Goal: Feedback & Contribution: Submit feedback/report problem

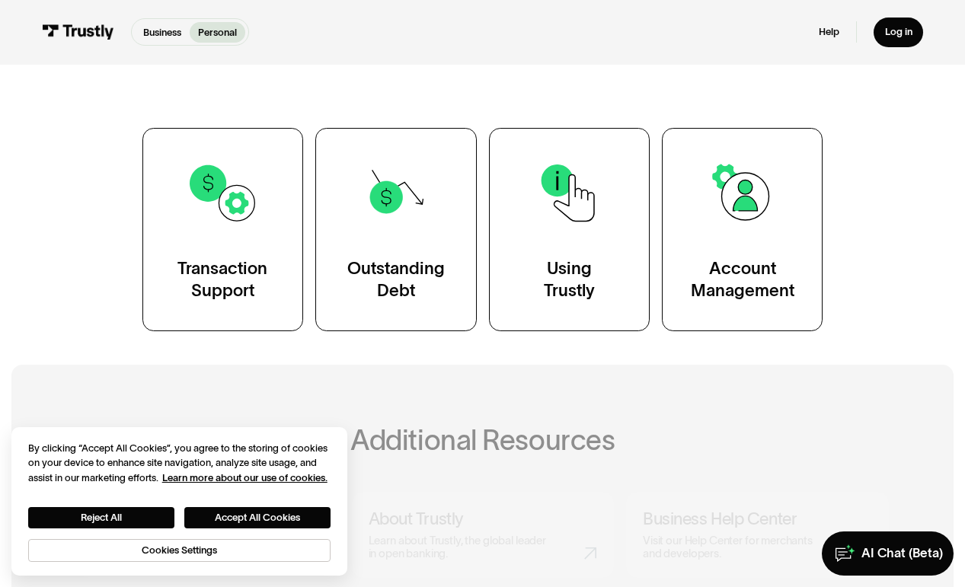
scroll to position [238, 0]
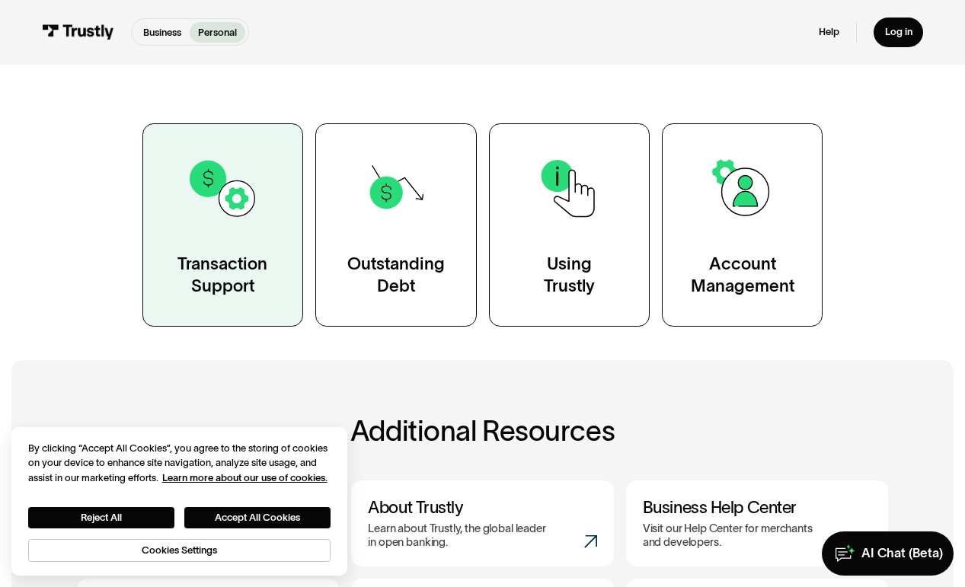
click at [194, 233] on link "Transaction Support" at bounding box center [222, 224] width 161 height 203
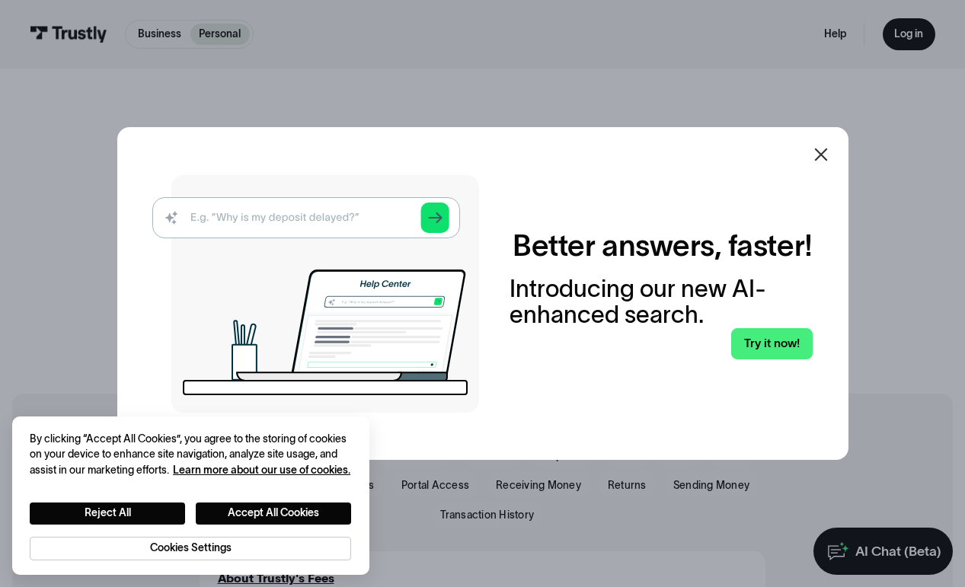
click at [349, 215] on img at bounding box center [315, 294] width 327 height 238
click at [774, 348] on link "Try it now!" at bounding box center [771, 343] width 81 height 31
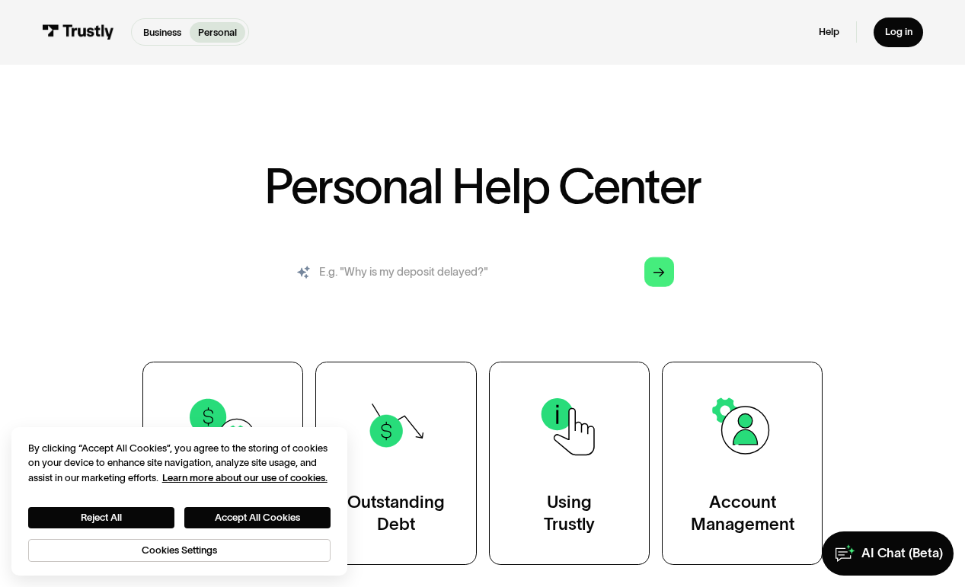
click at [416, 276] on input "search" at bounding box center [482, 272] width 406 height 45
type input "why won't my bank login information work when I get it right"
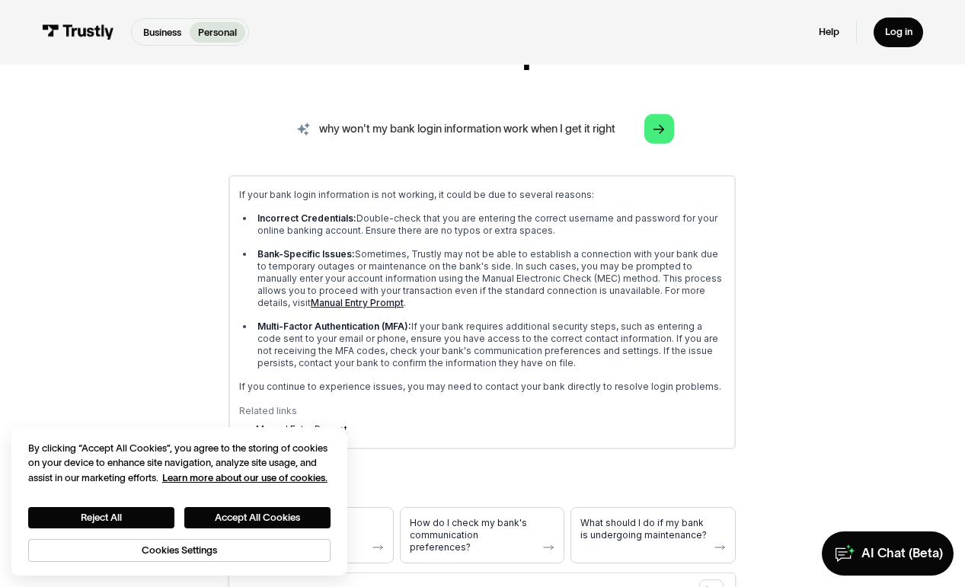
scroll to position [147, 0]
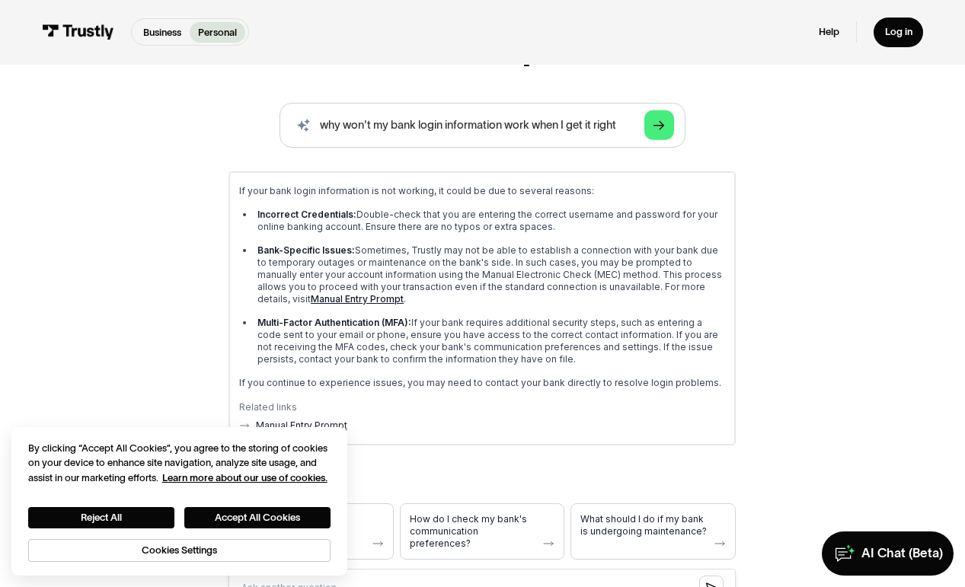
click at [327, 298] on link "Manual Entry Prompt" at bounding box center [357, 297] width 93 height 11
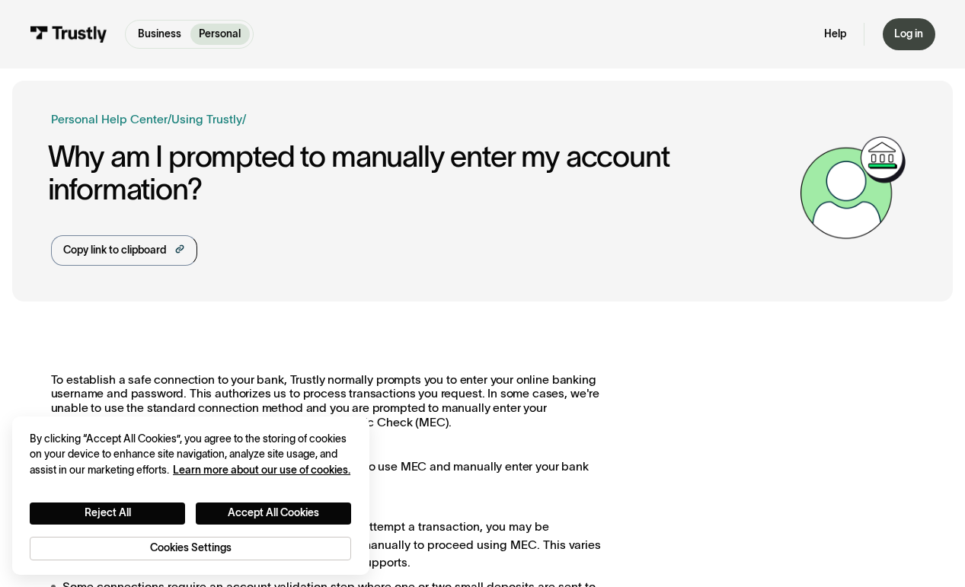
click at [912, 29] on div "Log in" at bounding box center [908, 34] width 29 height 14
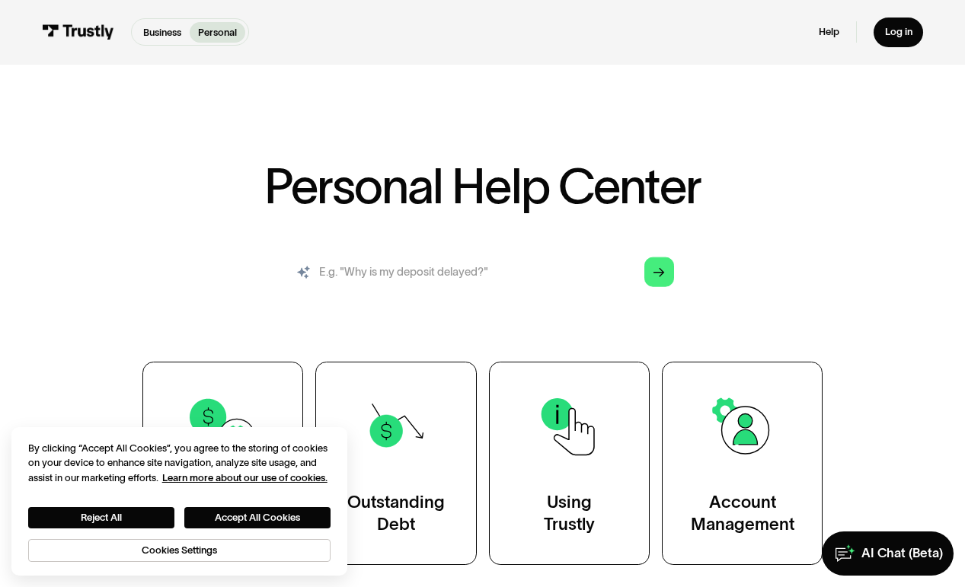
click at [413, 269] on input "search" at bounding box center [482, 272] width 406 height 45
type input "why are my authorization pending"
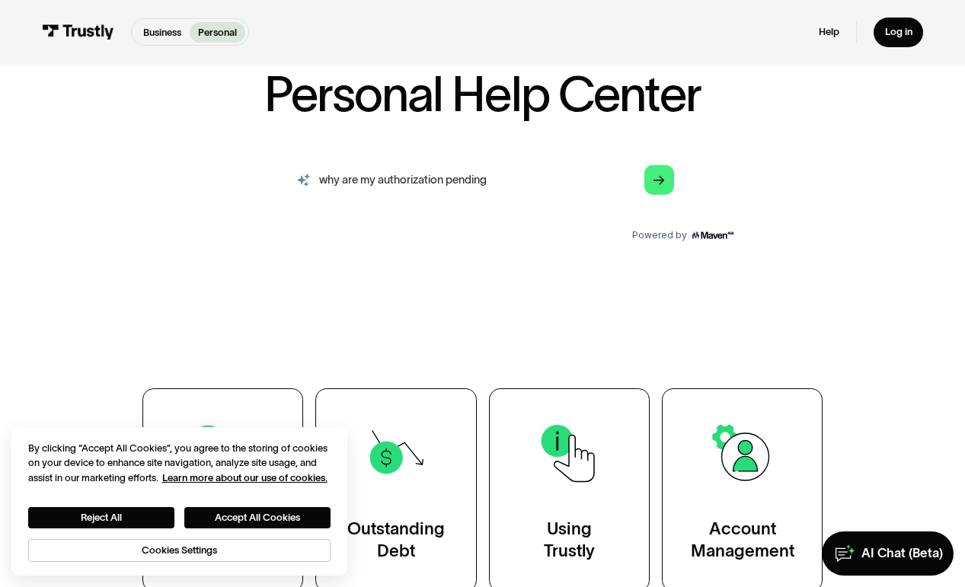
scroll to position [97, 0]
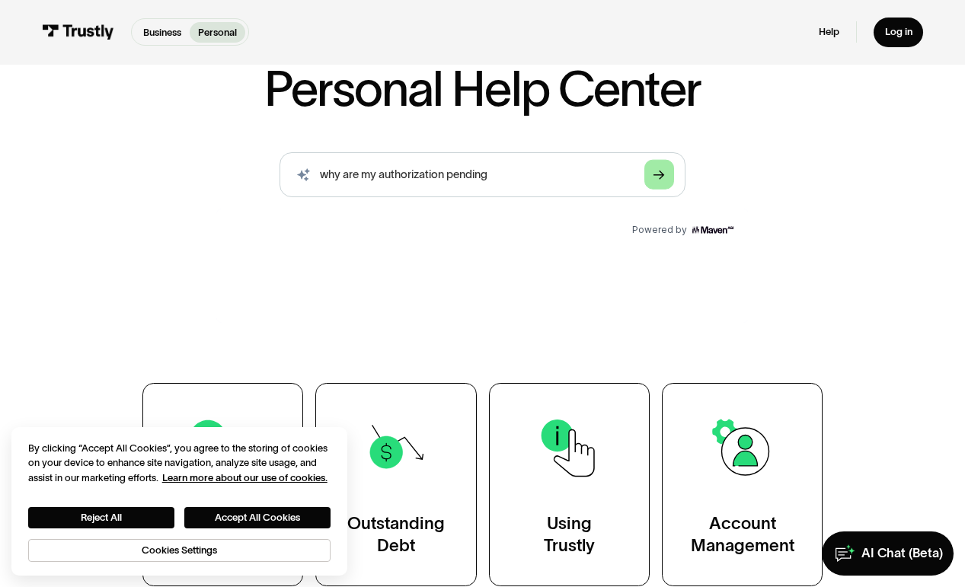
click at [659, 173] on icon "Arrow Right" at bounding box center [658, 175] width 11 height 11
click at [521, 169] on input "why are my authorization pending" at bounding box center [482, 174] width 406 height 45
click at [663, 173] on icon "Arrow Right" at bounding box center [658, 175] width 11 height 11
drag, startPoint x: 501, startPoint y: 175, endPoint x: 146, endPoint y: 155, distance: 355.3
click at [146, 155] on div "AI-powered search ( 1 / 4 ) Type your question and our smart search will find y…" at bounding box center [482, 239] width 811 height 175
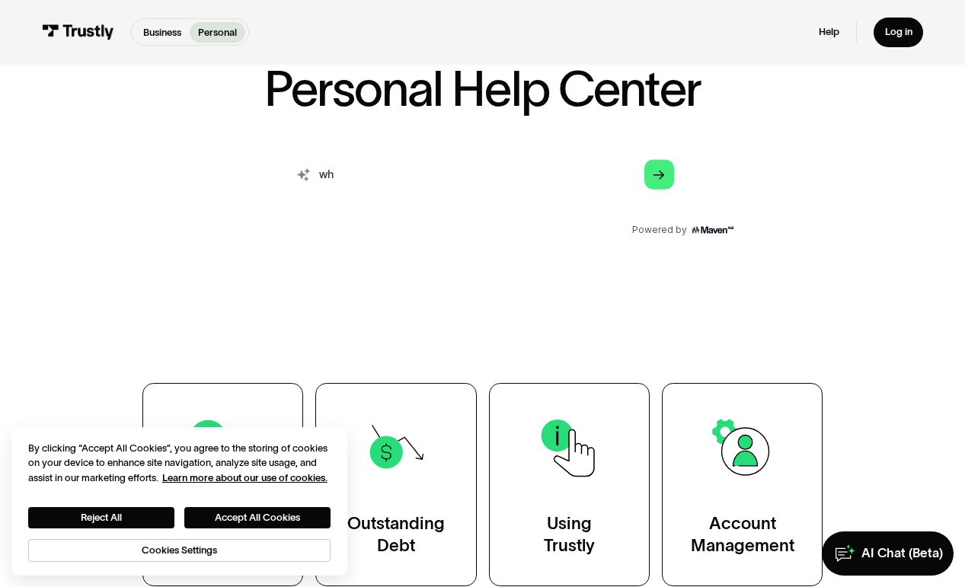
type input "w"
click at [729, 2] on div "Business Personal Business Personal Help Log in Business Personal Help Log in" at bounding box center [482, 32] width 881 height 65
click at [470, 167] on input "how to make my" at bounding box center [482, 174] width 406 height 45
click at [442, 177] on input "how to make my" at bounding box center [482, 174] width 406 height 45
type input "how to make my authorization approved not pending"
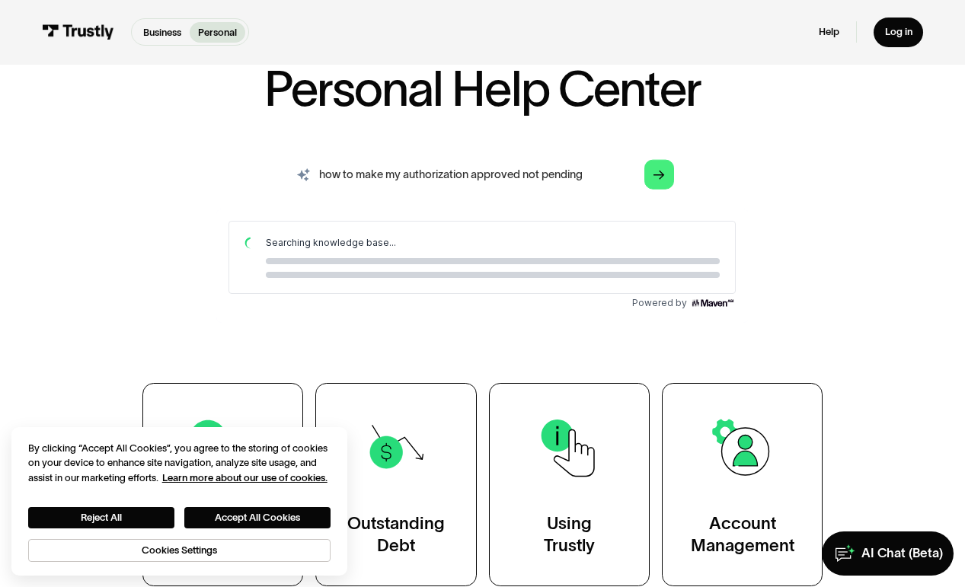
scroll to position [0, 0]
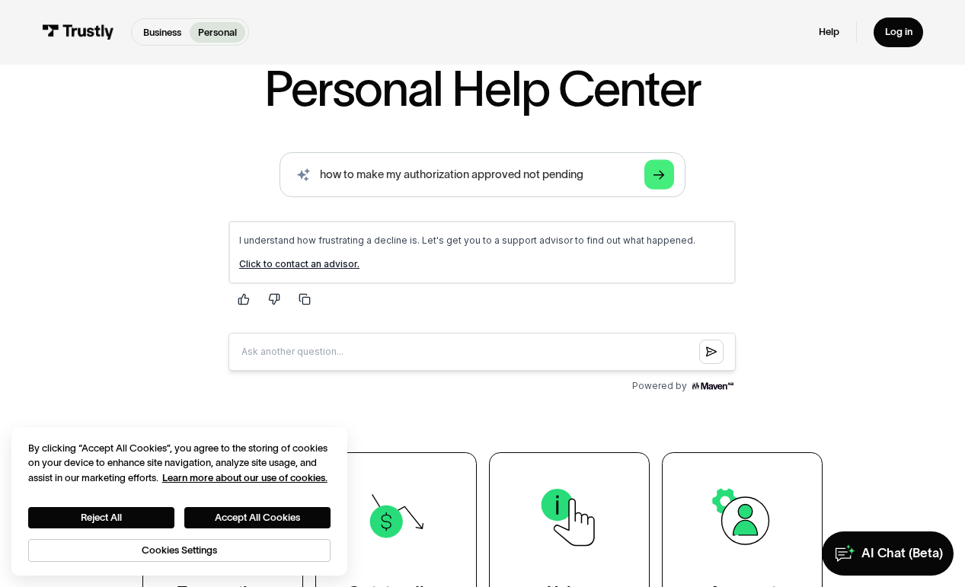
click at [340, 263] on link "Click to contact an advisor." at bounding box center [299, 262] width 120 height 11
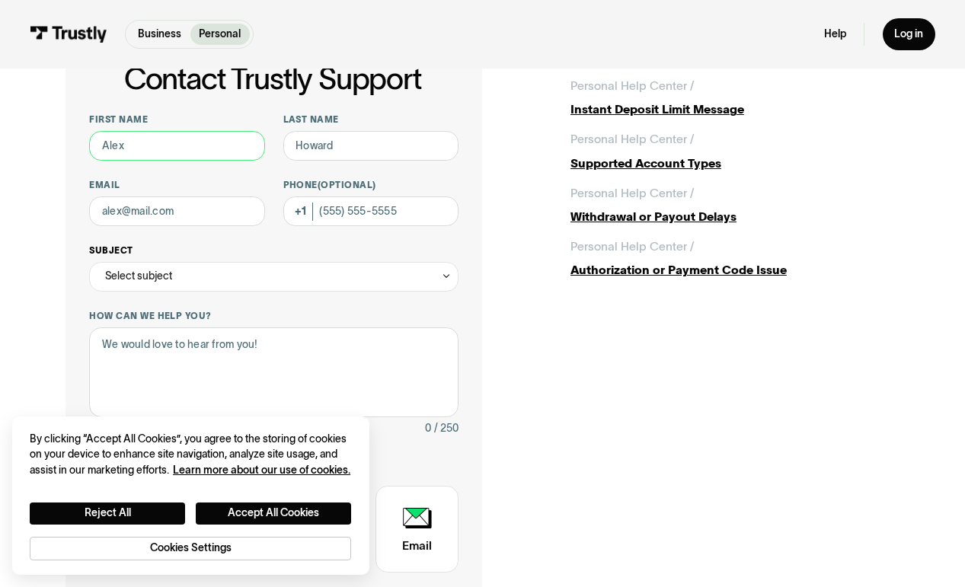
scroll to position [95, 0]
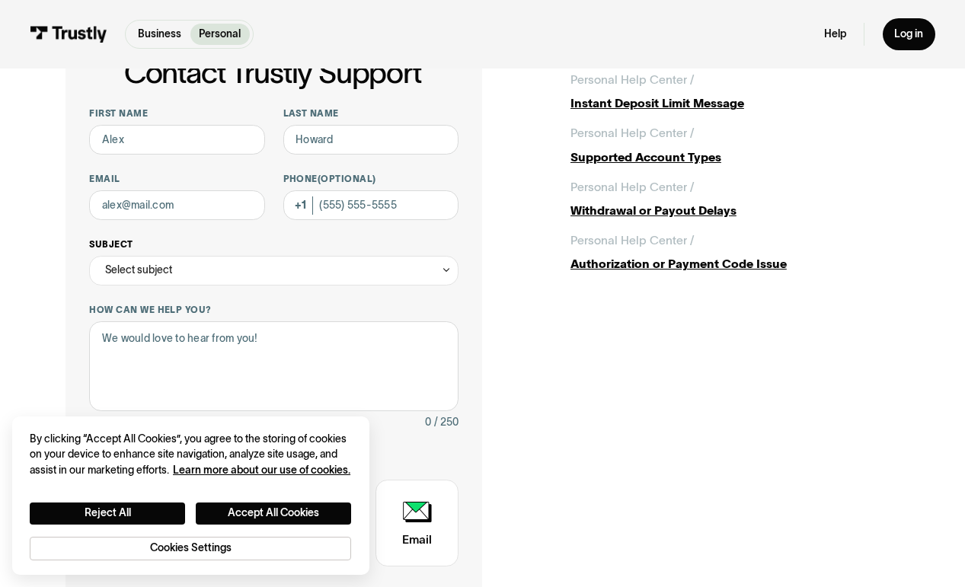
click at [292, 264] on div "Select subject" at bounding box center [273, 271] width 369 height 30
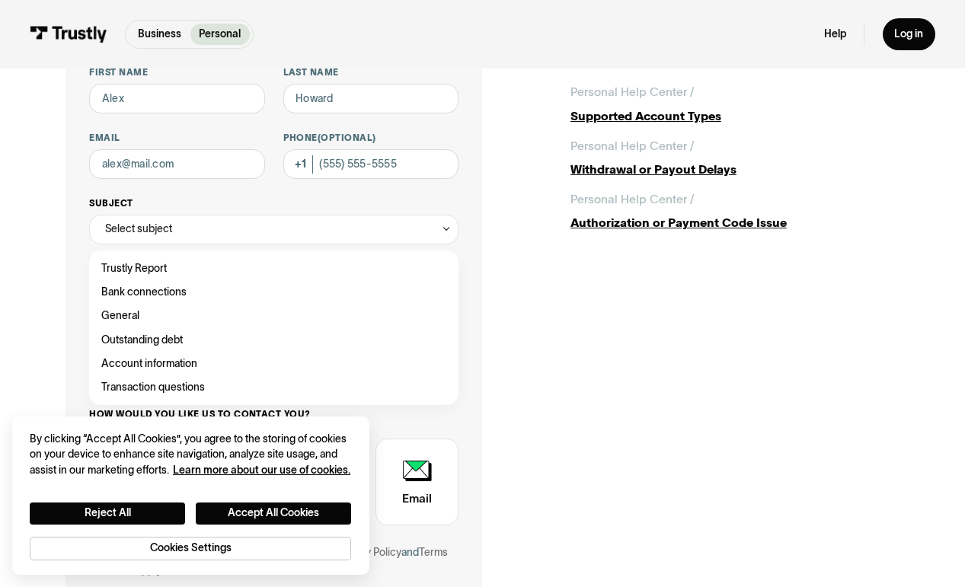
scroll to position [151, 0]
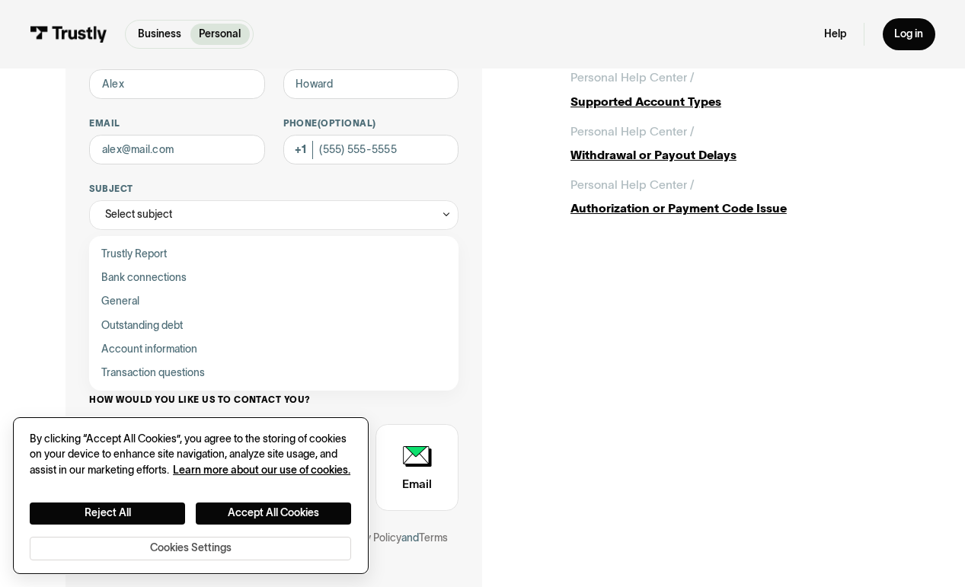
click at [225, 546] on button "Cookies Settings" at bounding box center [190, 549] width 321 height 24
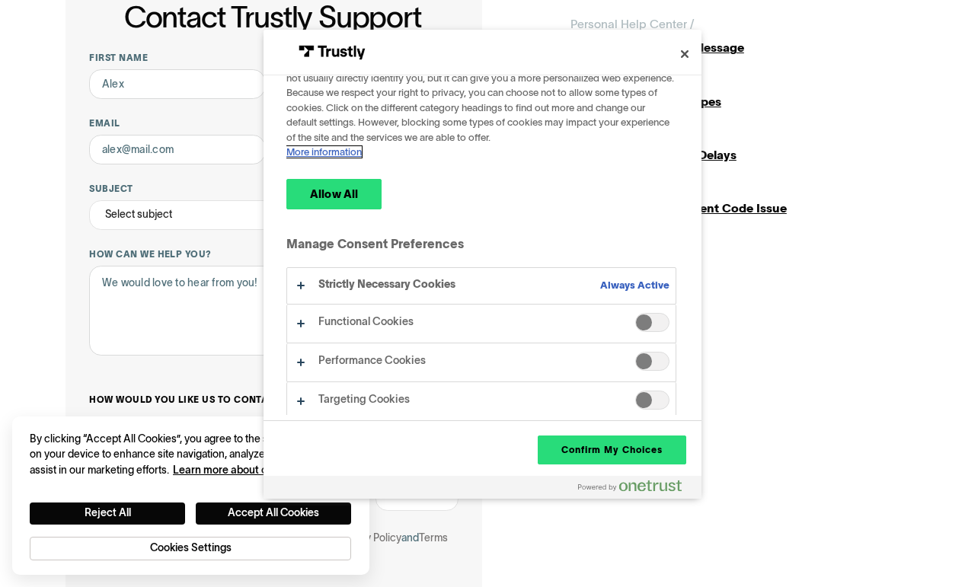
scroll to position [82, 0]
click at [642, 314] on span "Functional Cookies" at bounding box center [652, 323] width 34 height 19
click at [635, 355] on span "Performance Cookies" at bounding box center [652, 361] width 34 height 19
click at [615, 454] on button "Confirm My Choices" at bounding box center [611, 449] width 148 height 29
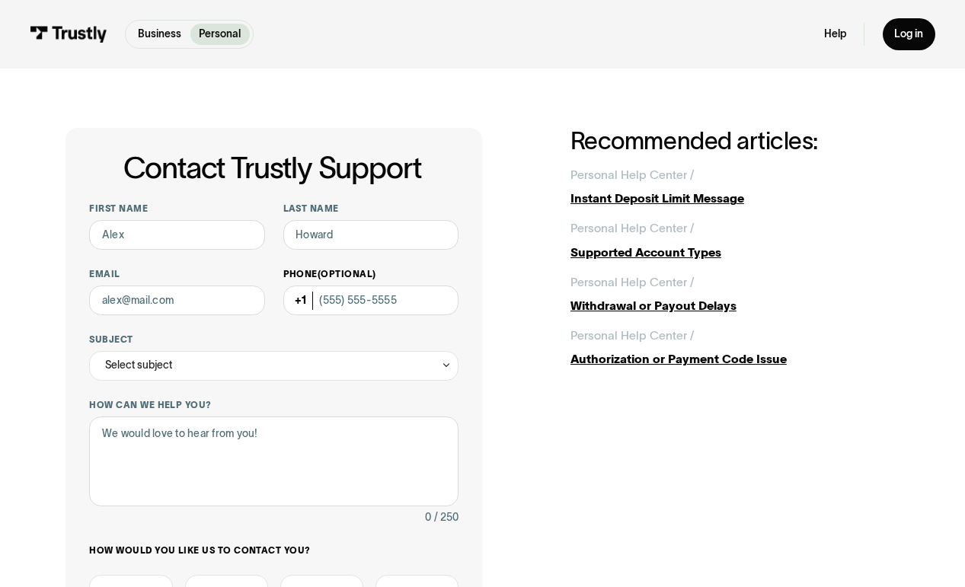
scroll to position [0, 0]
click at [185, 240] on input "First name" at bounding box center [177, 235] width 176 height 30
type input "Sarah"
type input "Welander"
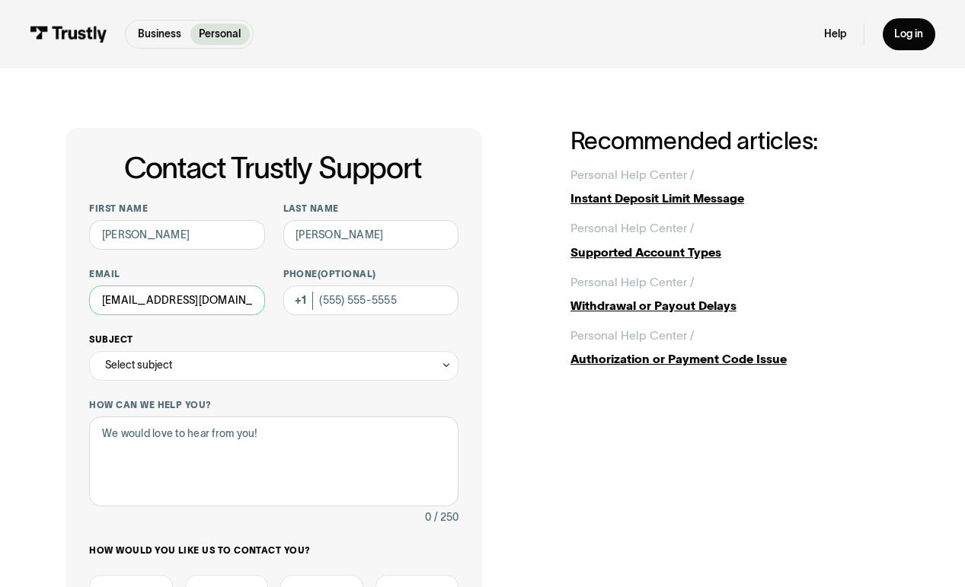
type input "swelander@me.com"
click at [296, 352] on div "Select subject" at bounding box center [273, 366] width 369 height 30
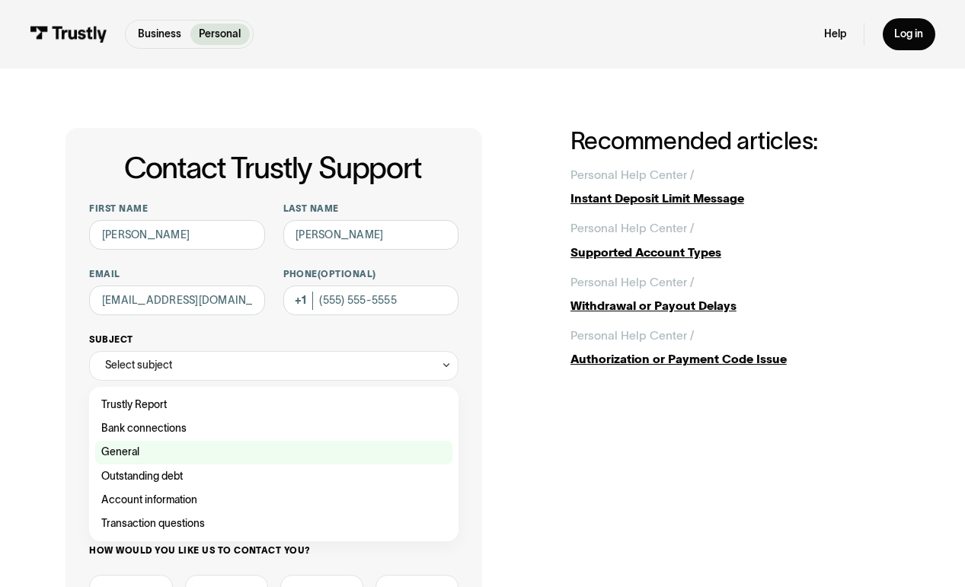
click at [234, 447] on div "Contact Trustly Support" at bounding box center [273, 453] width 357 height 24
type input "*******"
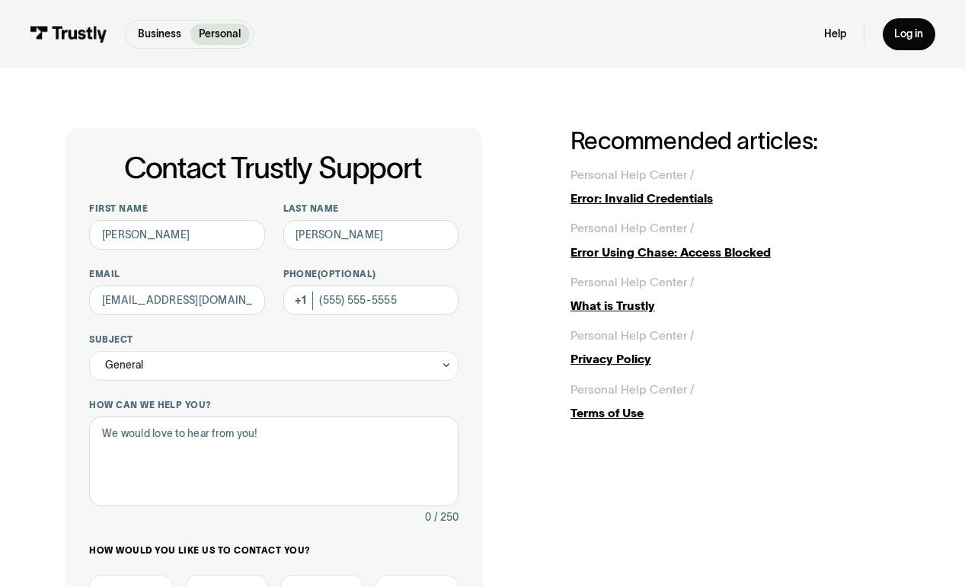
click at [533, 271] on div "Contact Trustly Support First name Sarah Last name Welander Email swelander@me.…" at bounding box center [482, 470] width 834 height 684
click at [211, 368] on div "General" at bounding box center [273, 366] width 369 height 30
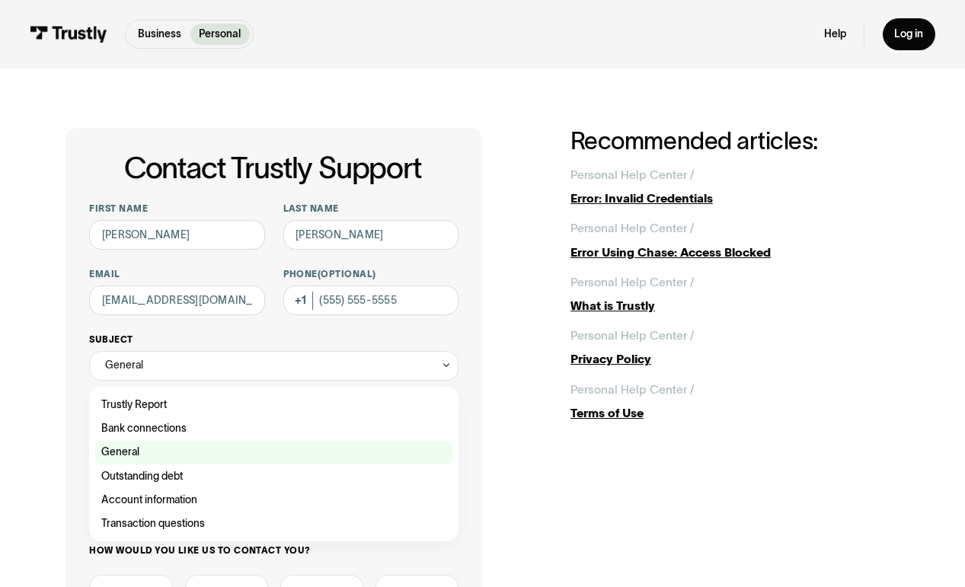
click at [189, 443] on div "Contact Trustly Support" at bounding box center [273, 453] width 357 height 24
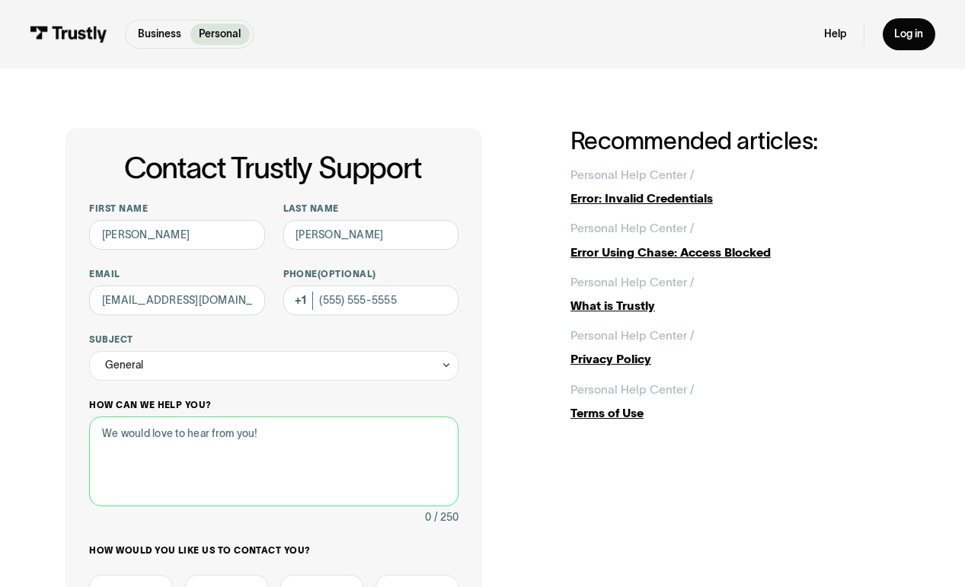
click at [189, 443] on textarea "How can we help you?" at bounding box center [273, 460] width 369 height 89
type textarea "W"
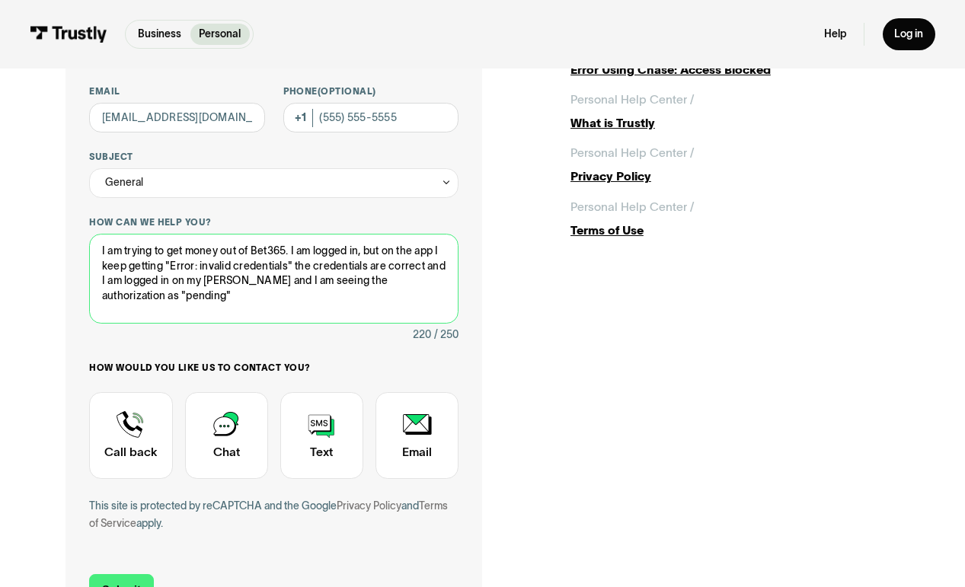
scroll to position [187, 0]
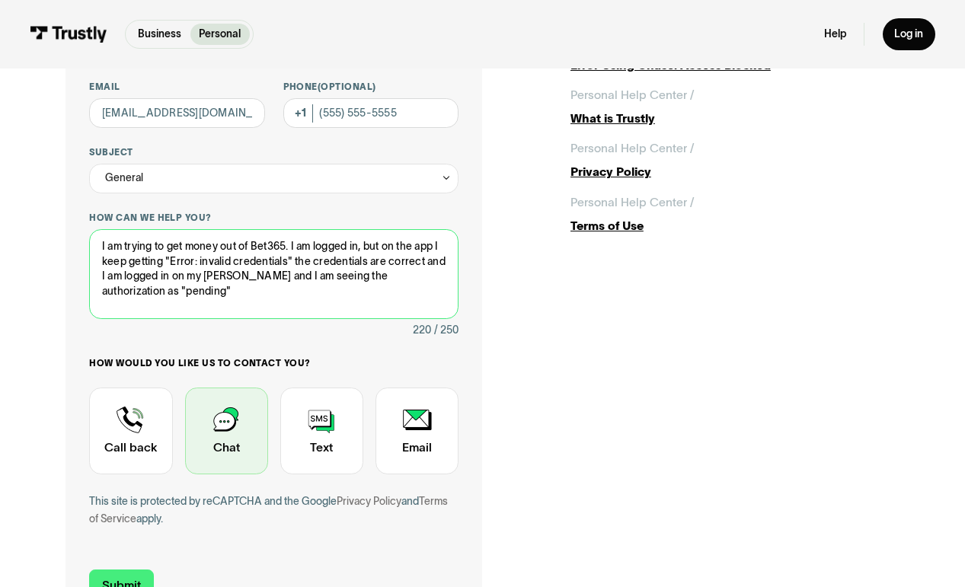
type textarea "I am trying to get money out of Bet365. I am logged in, but on the app I keep g…"
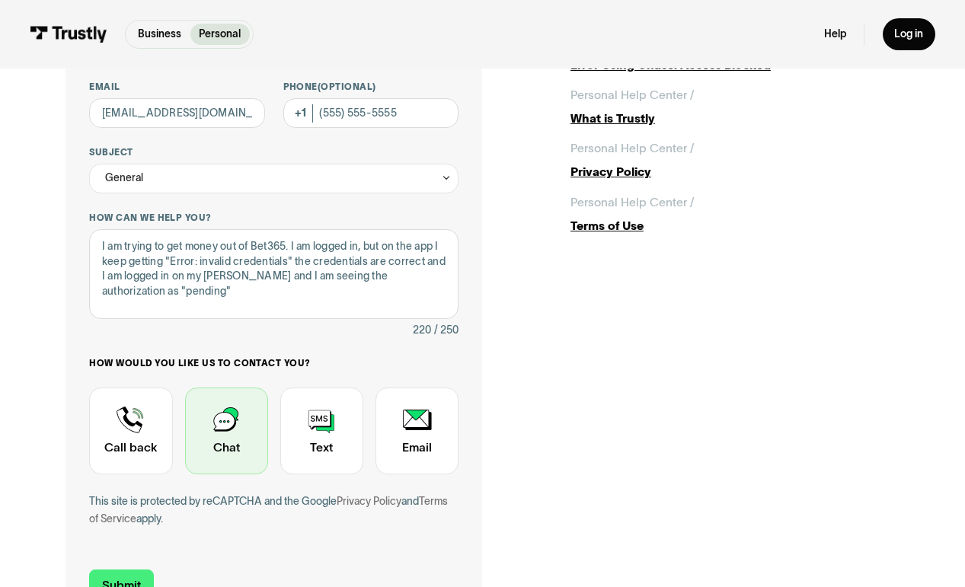
click at [221, 402] on div "Contact Trustly Support" at bounding box center [226, 430] width 83 height 87
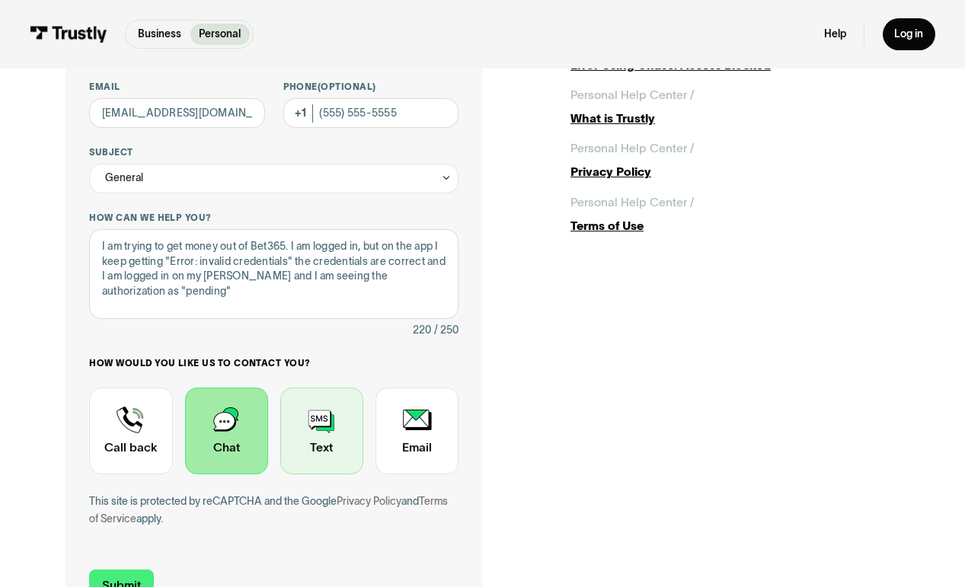
click at [344, 431] on div "Contact Trustly Support" at bounding box center [321, 430] width 83 height 87
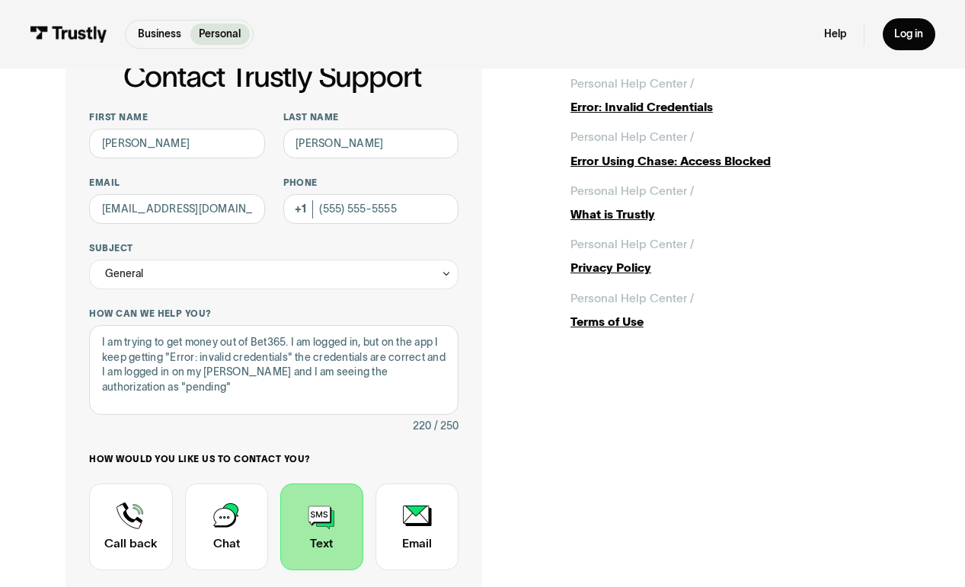
scroll to position [88, 0]
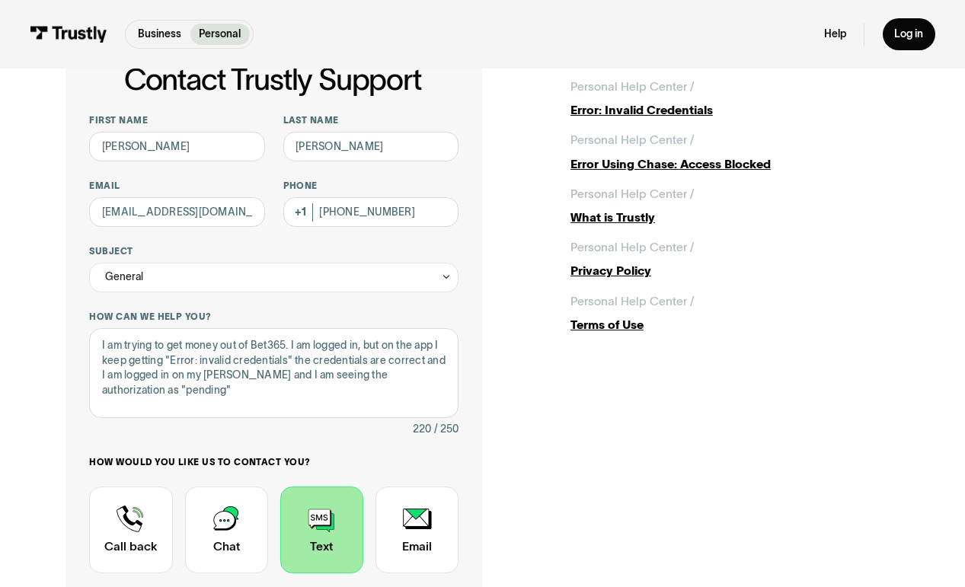
click at [531, 341] on div "Contact Trustly Support First name Sarah Last name Welander Email swelander@me.…" at bounding box center [482, 409] width 834 height 738
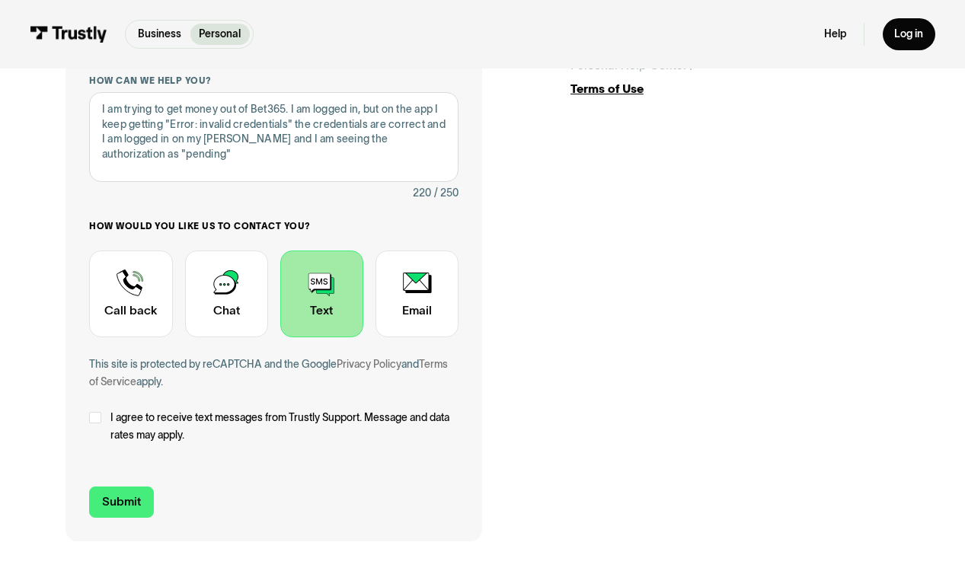
scroll to position [326, 0]
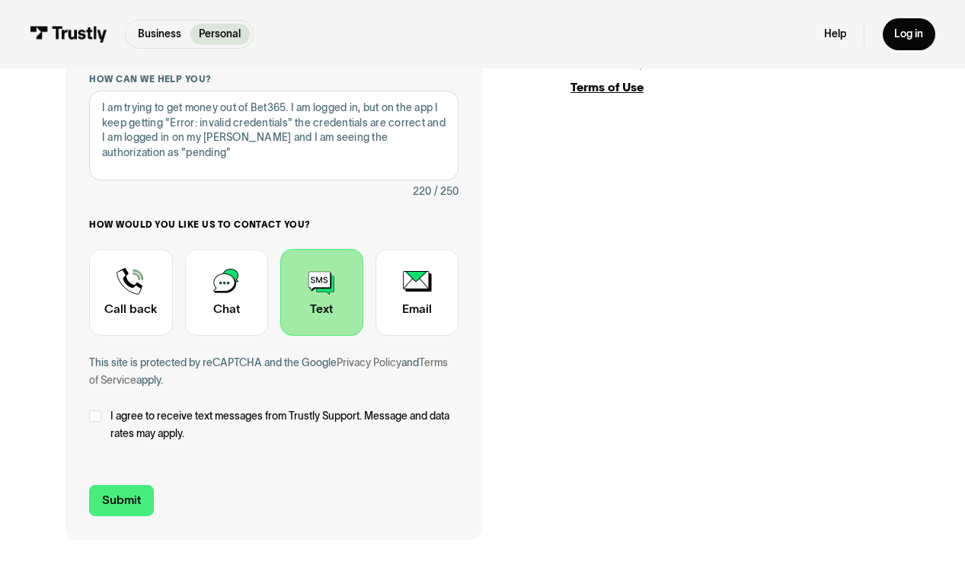
click at [198, 416] on span "I agree to receive text messages from Trustly Support. Message and data rates m…" at bounding box center [284, 425] width 349 height 36
click at [134, 496] on input "Submit" at bounding box center [121, 500] width 64 height 31
type input "+13095311614"
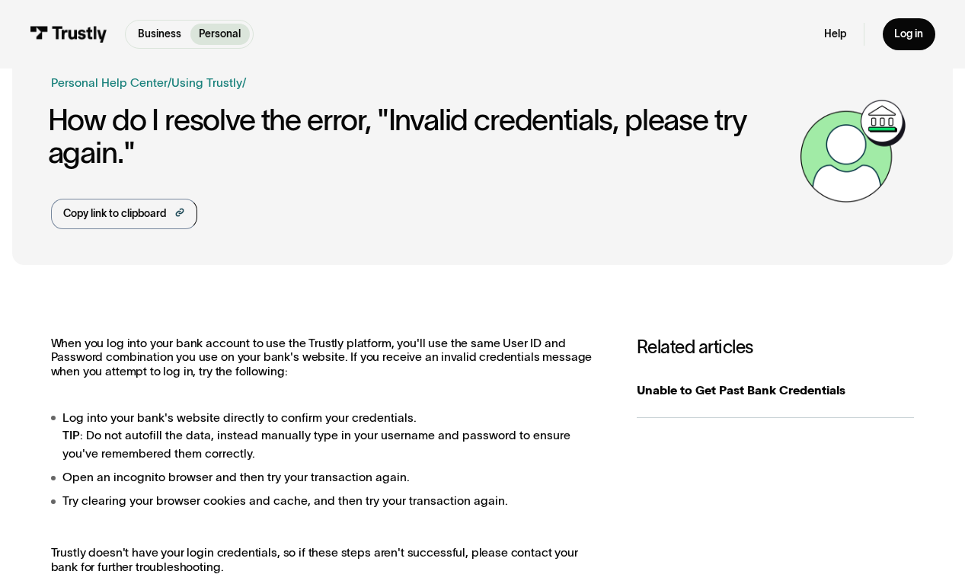
scroll to position [40, 0]
